Goal: Find specific page/section: Find specific page/section

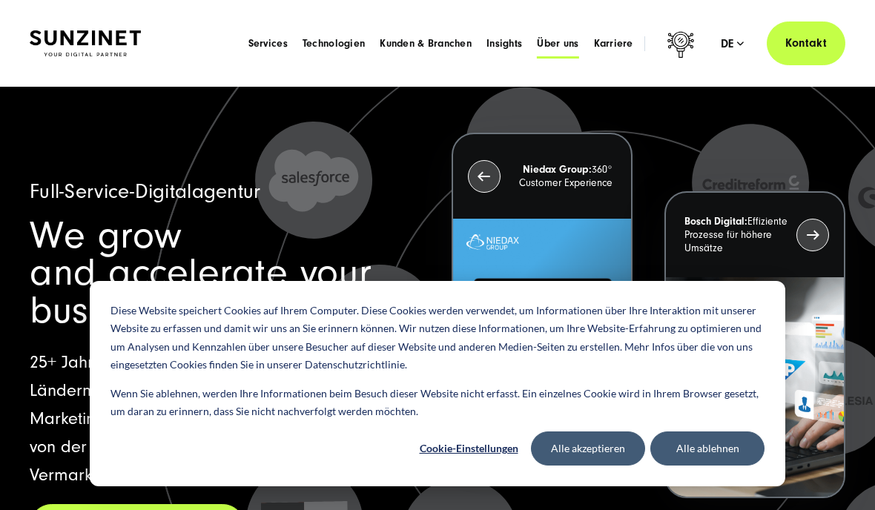
click at [564, 37] on span "Über uns" at bounding box center [558, 43] width 42 height 15
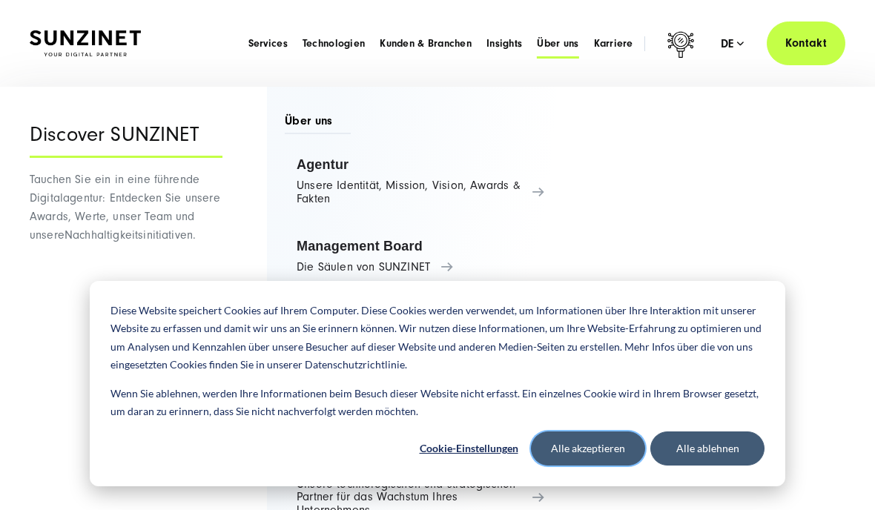
click at [610, 445] on button "Alle akzeptieren" at bounding box center [588, 449] width 114 height 34
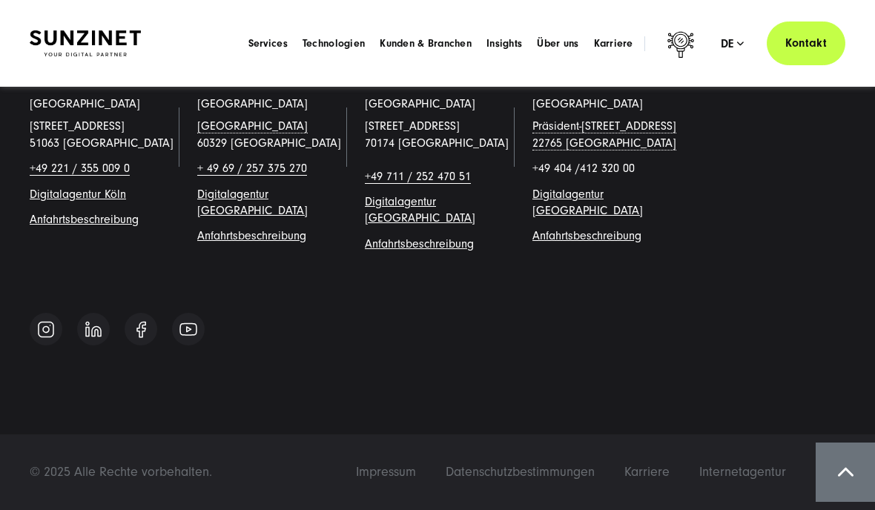
scroll to position [9939, 0]
click at [66, 201] on link "Digitalagentur Köl" at bounding box center [75, 194] width 90 height 13
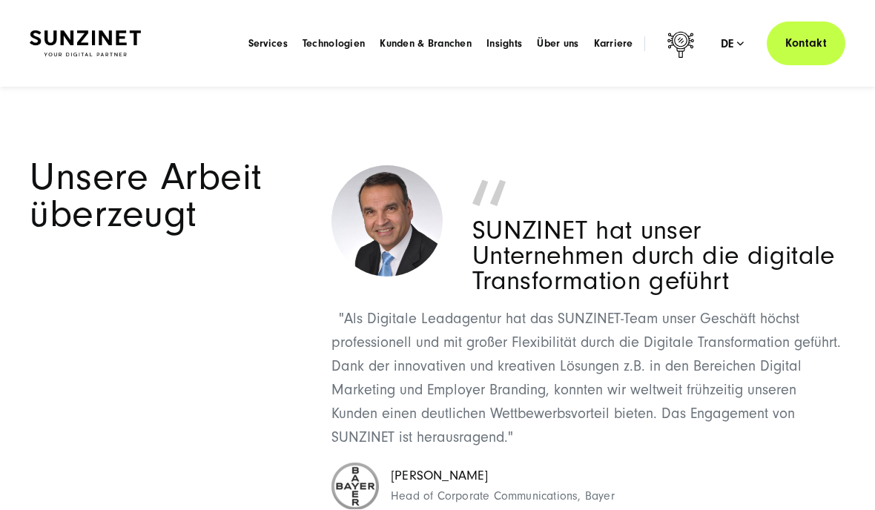
scroll to position [2644, 0]
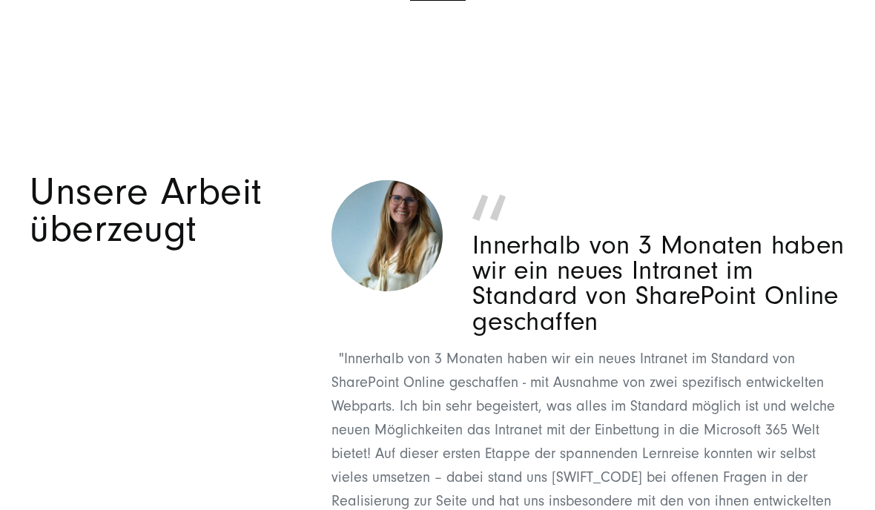
scroll to position [2635, 0]
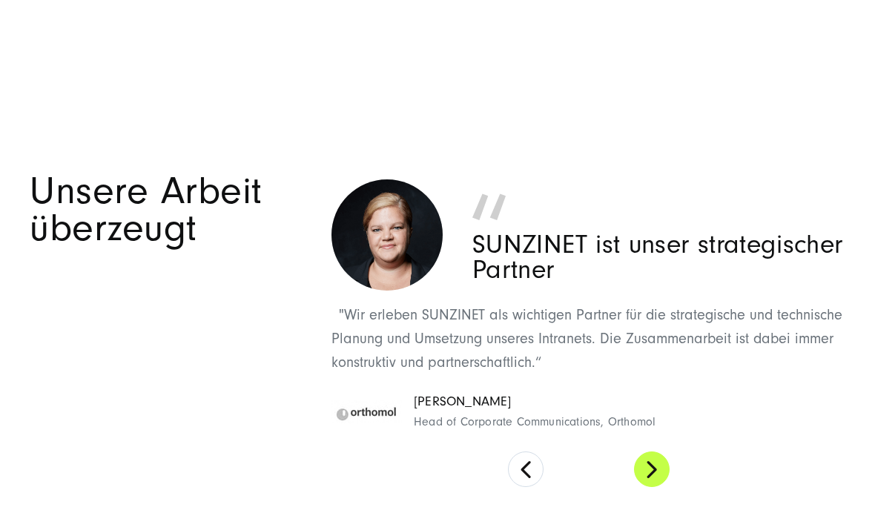
click at [662, 452] on button at bounding box center [652, 470] width 36 height 36
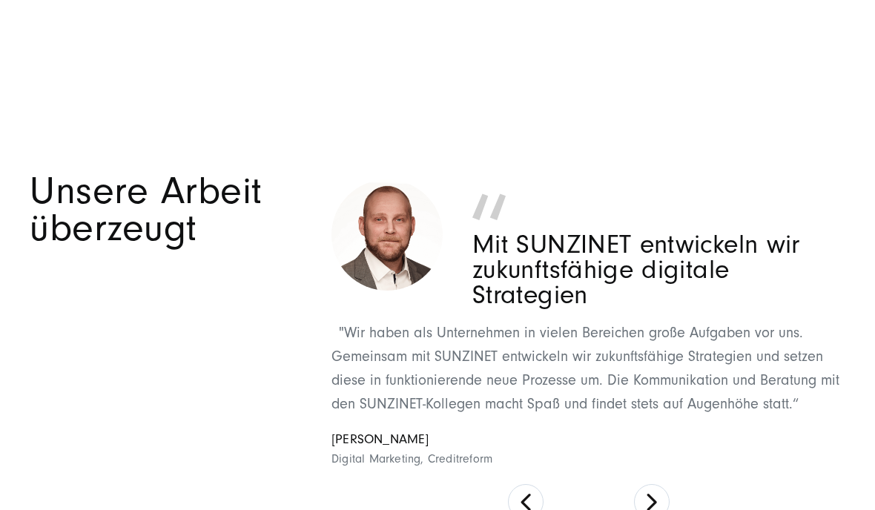
click at [673, 360] on div "SUNZINET hat unser Unternehmen durch die digitale Transformation geführt "Als D…" at bounding box center [589, 346] width 514 height 347
click at [655, 484] on button at bounding box center [652, 502] width 36 height 36
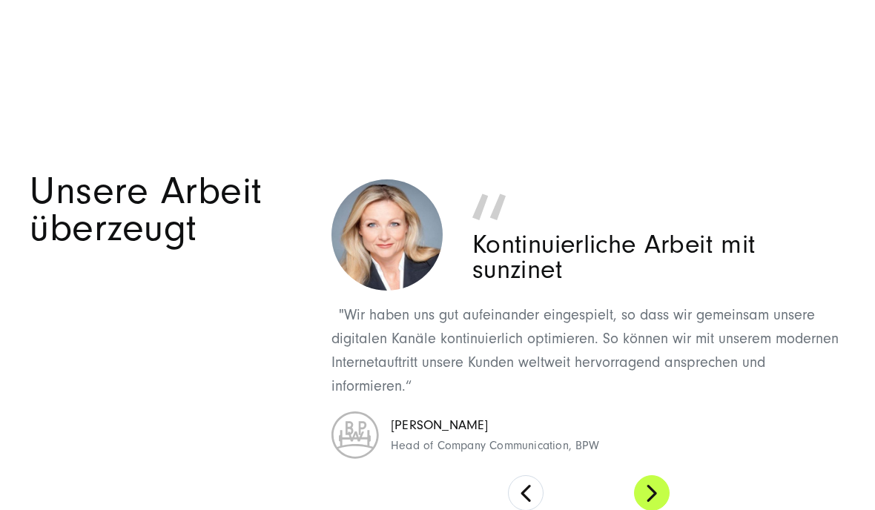
click at [667, 475] on button at bounding box center [652, 493] width 36 height 36
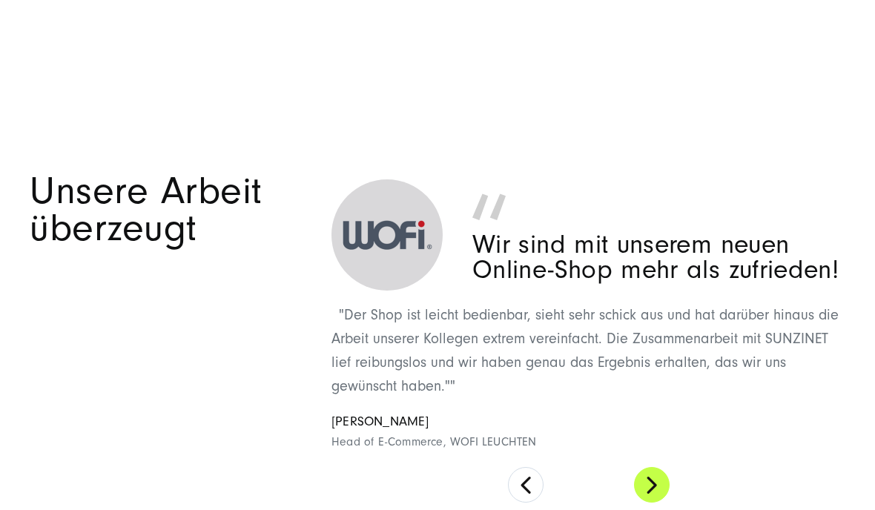
click at [668, 467] on button at bounding box center [652, 485] width 36 height 36
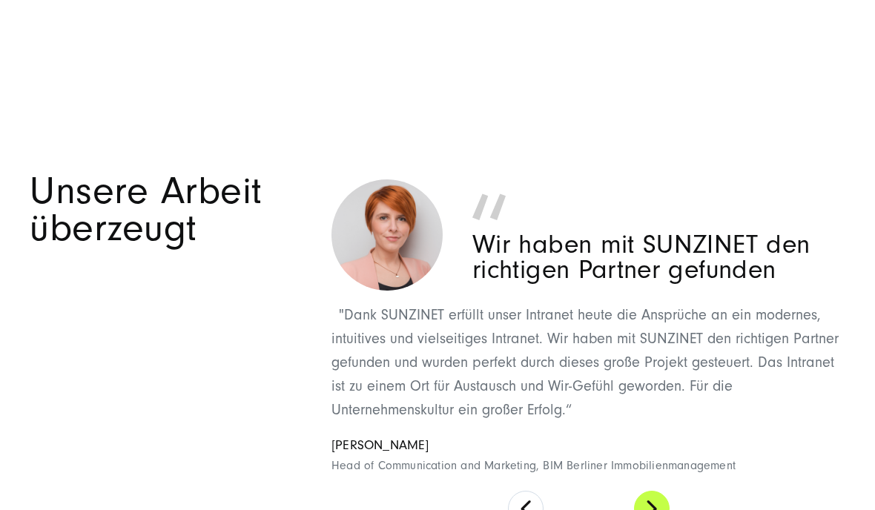
click at [665, 491] on button at bounding box center [652, 509] width 36 height 36
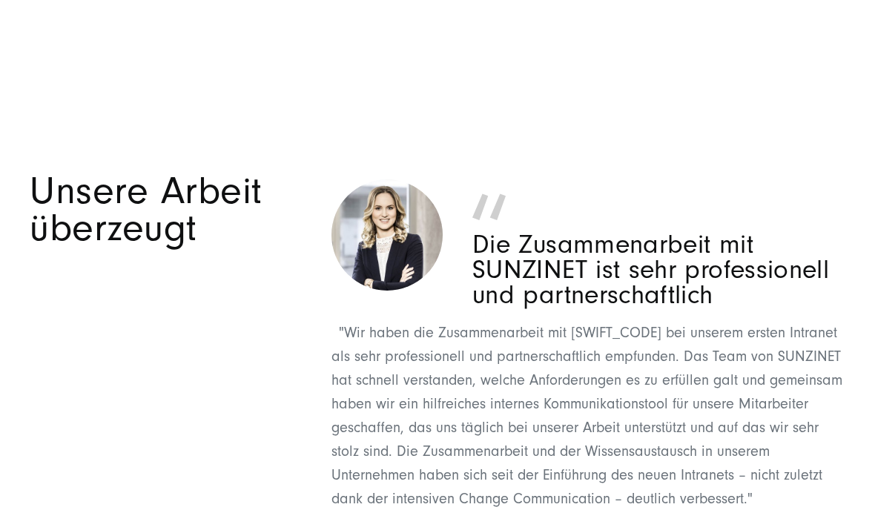
click at [668, 458] on div "SUNZINET hat unser Unternehmen durch die digitale Transformation geführt "Als D…" at bounding box center [589, 398] width 514 height 450
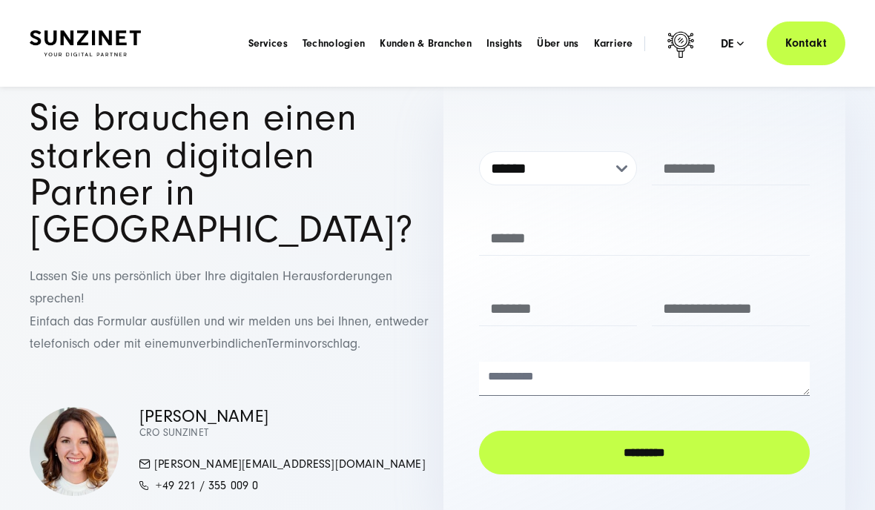
scroll to position [6098, 0]
